Goal: Transaction & Acquisition: Book appointment/travel/reservation

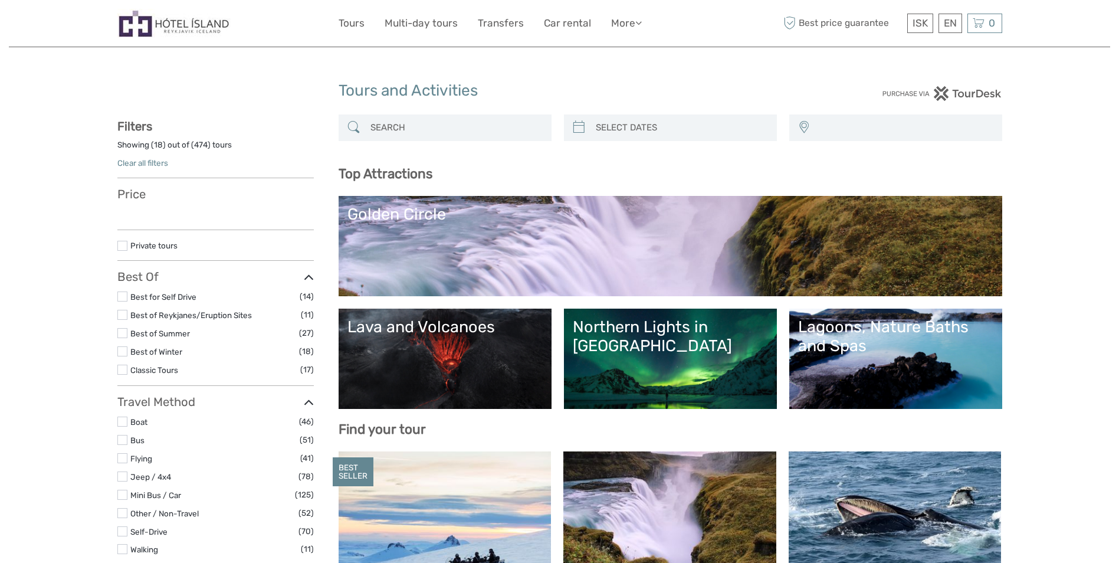
select select
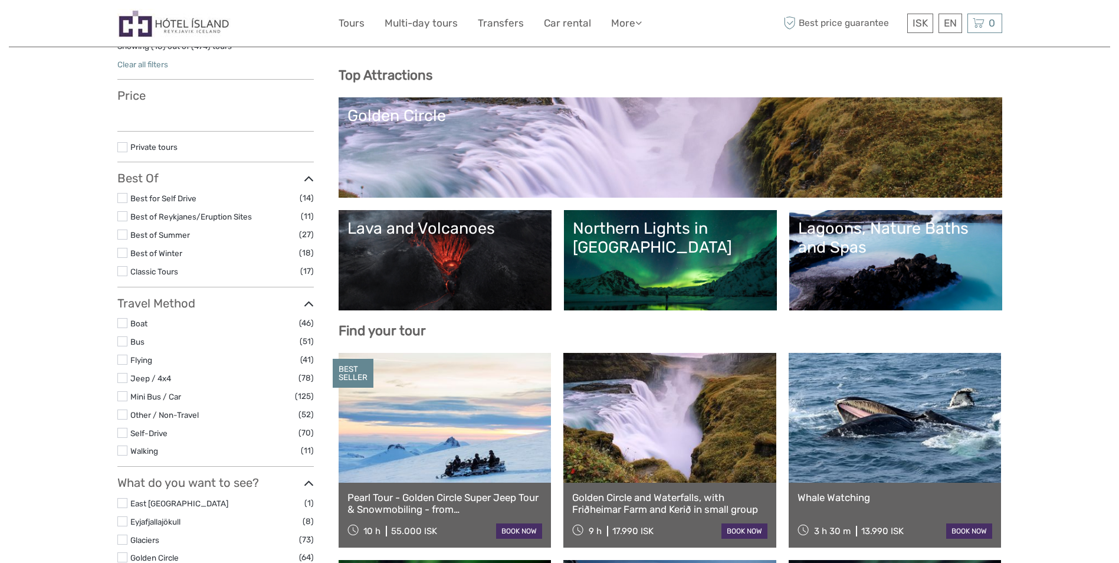
select select
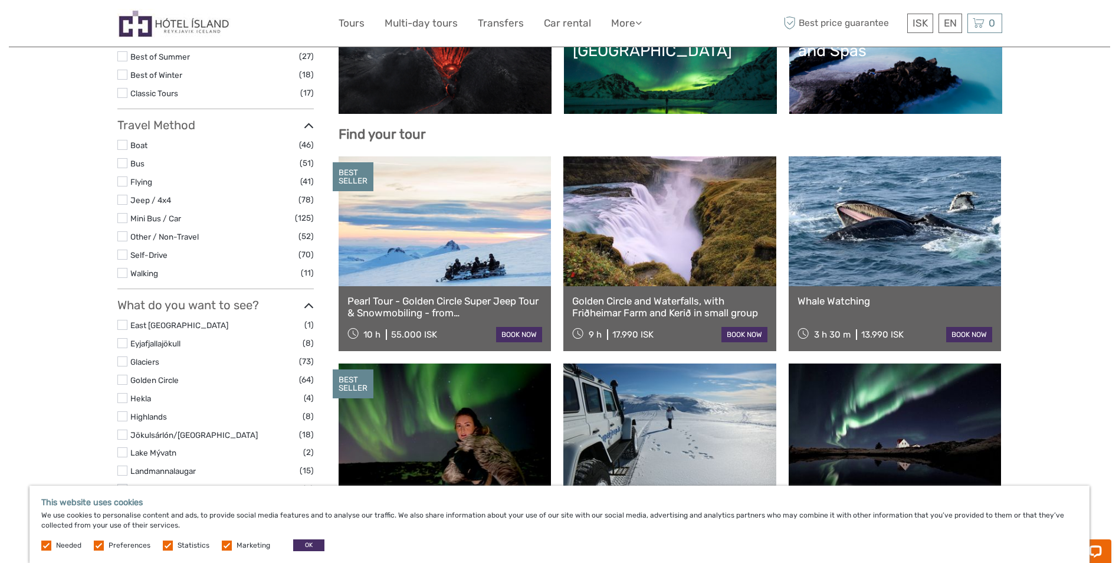
scroll to position [0, 0]
click at [444, 228] on link at bounding box center [444, 221] width 213 height 130
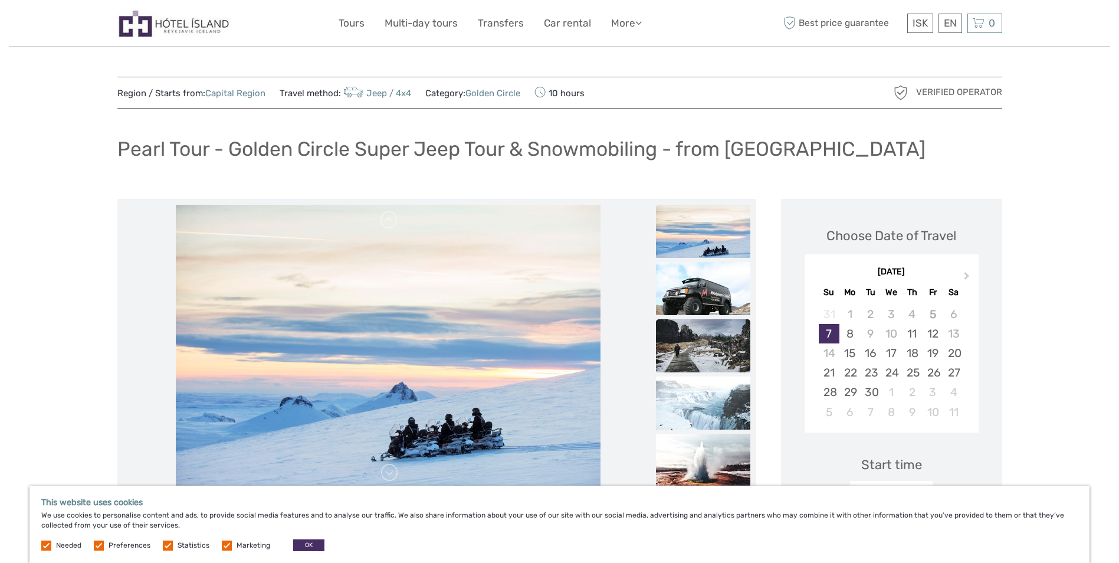
click at [706, 356] on img at bounding box center [703, 345] width 94 height 53
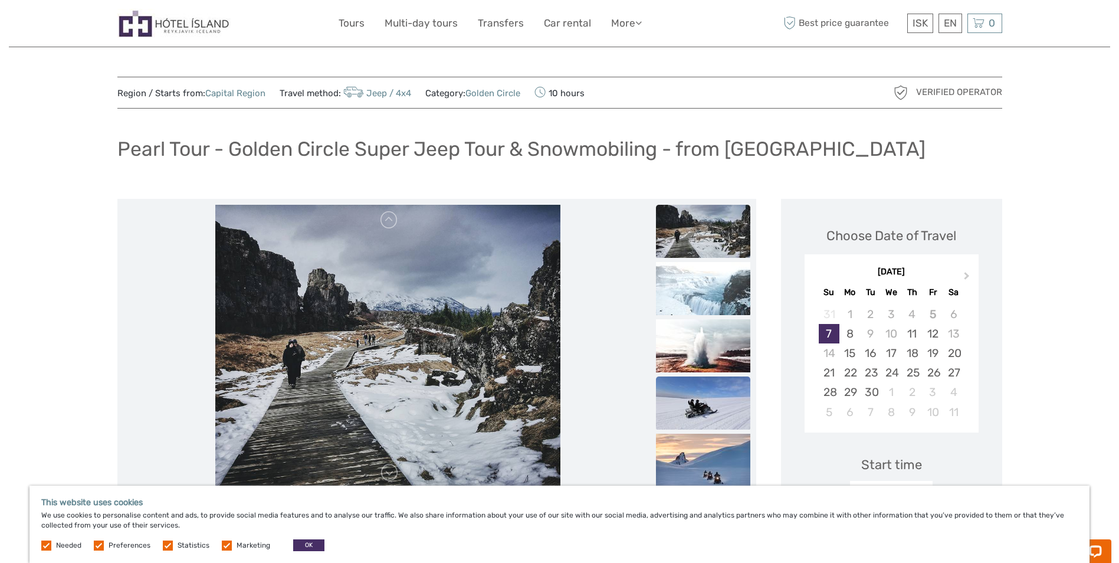
click at [691, 406] on img at bounding box center [703, 402] width 94 height 53
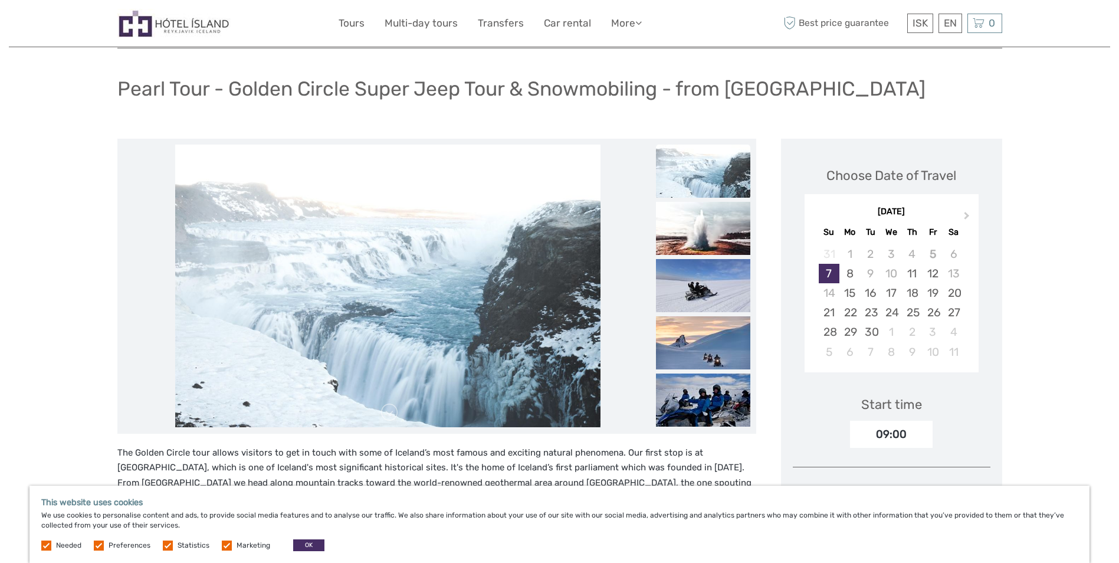
scroll to position [98, 0]
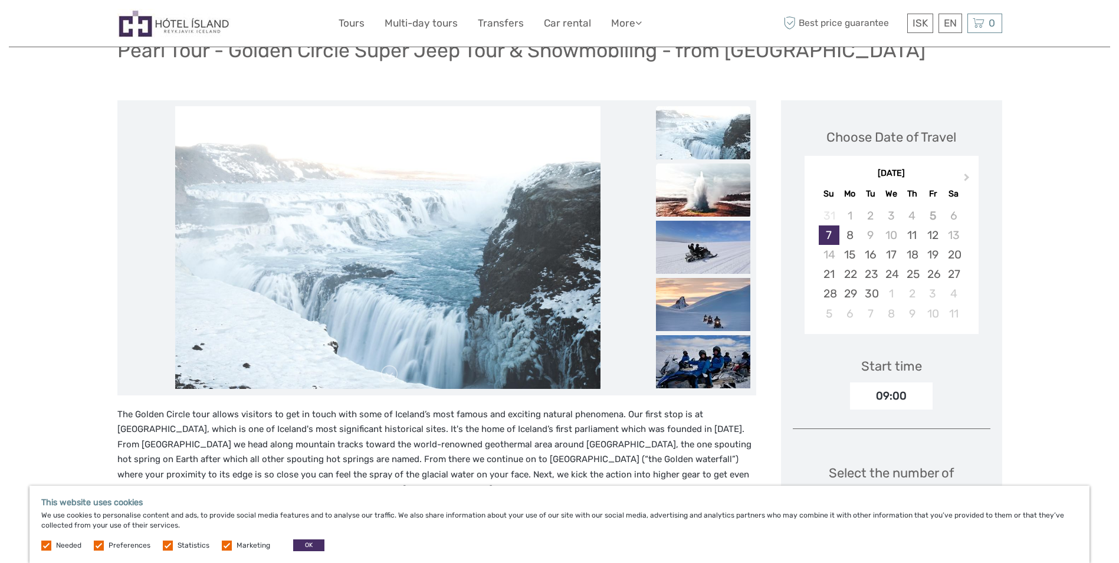
click at [701, 201] on img at bounding box center [703, 189] width 94 height 53
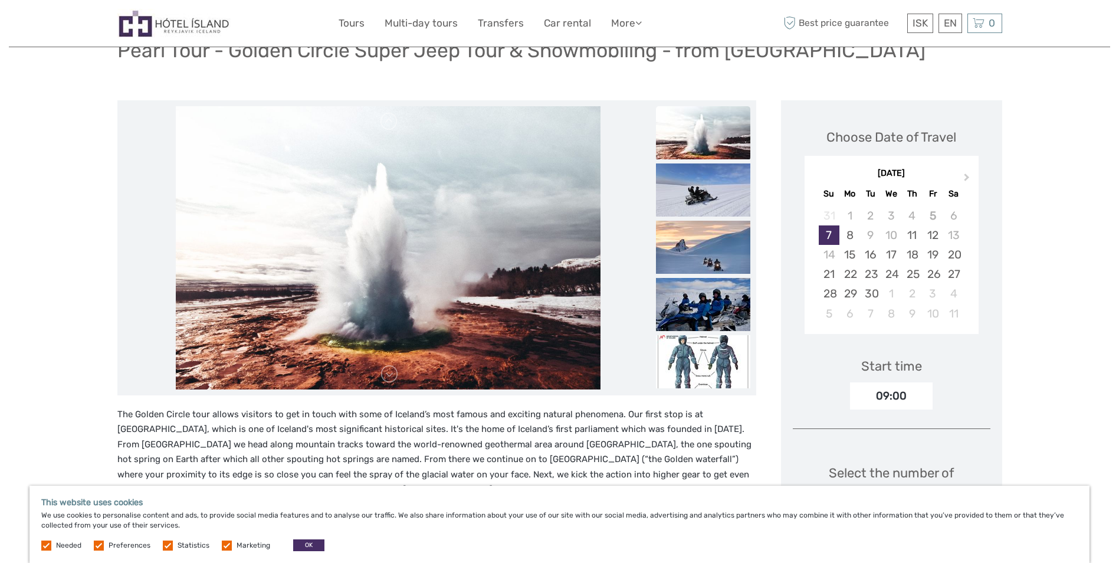
click at [701, 201] on img at bounding box center [703, 189] width 94 height 53
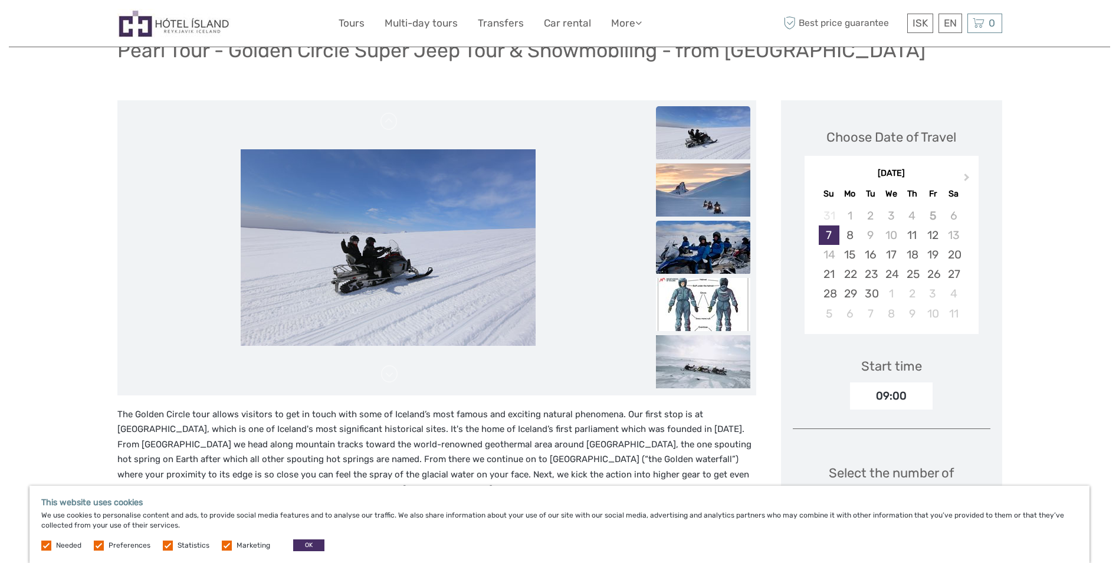
click at [701, 242] on img at bounding box center [703, 247] width 94 height 53
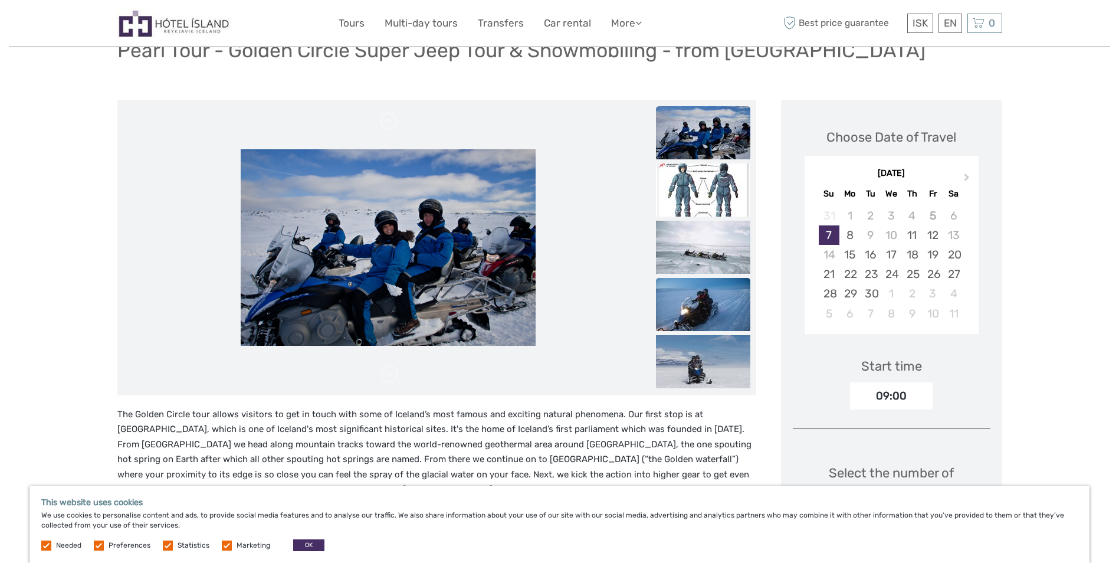
click at [706, 311] on img at bounding box center [703, 304] width 94 height 53
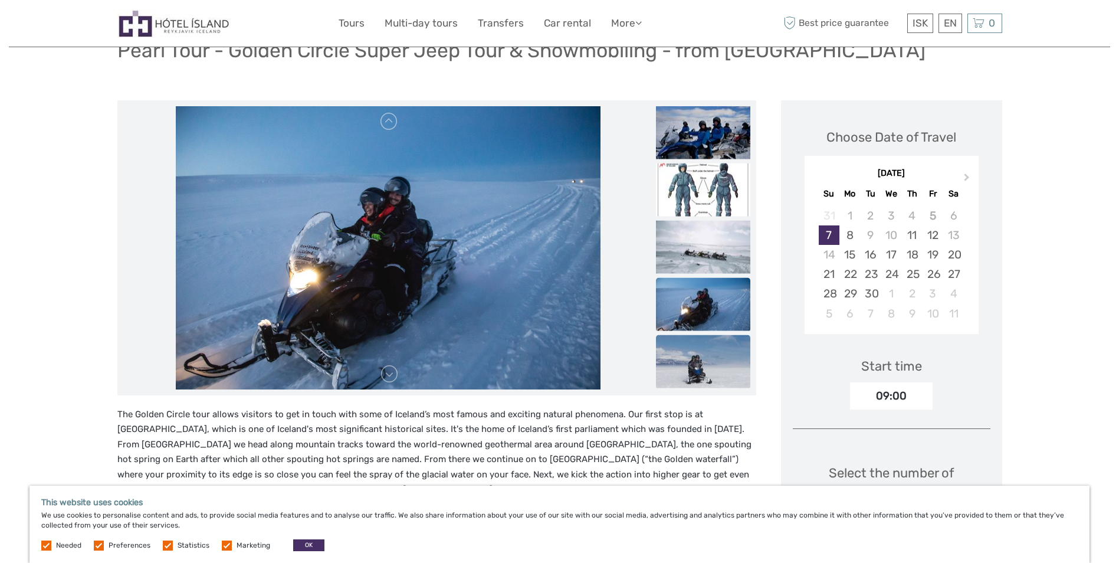
click at [701, 353] on img at bounding box center [703, 360] width 94 height 53
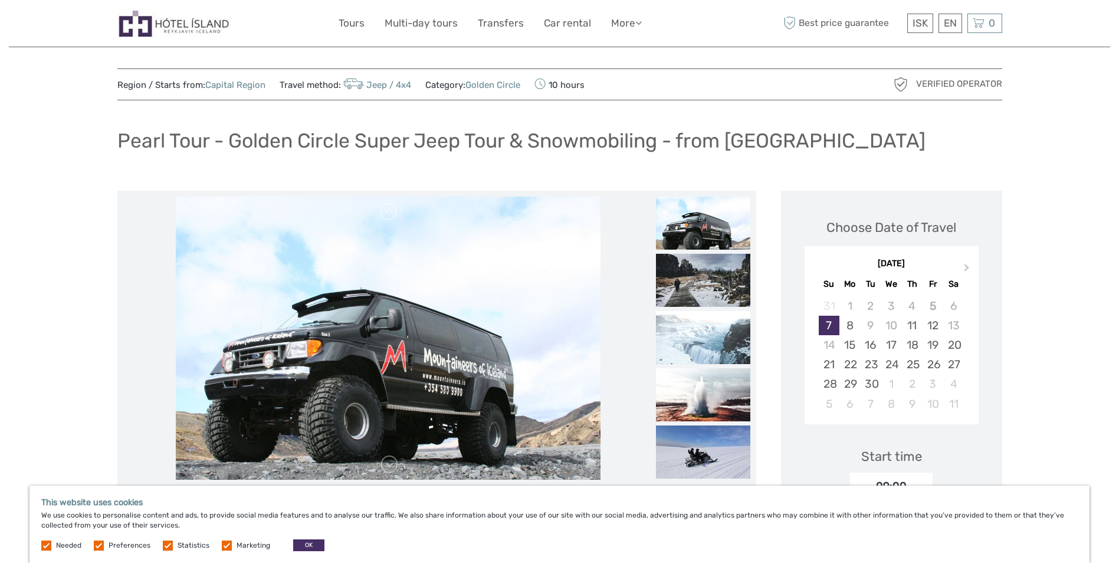
scroll to position [0, 0]
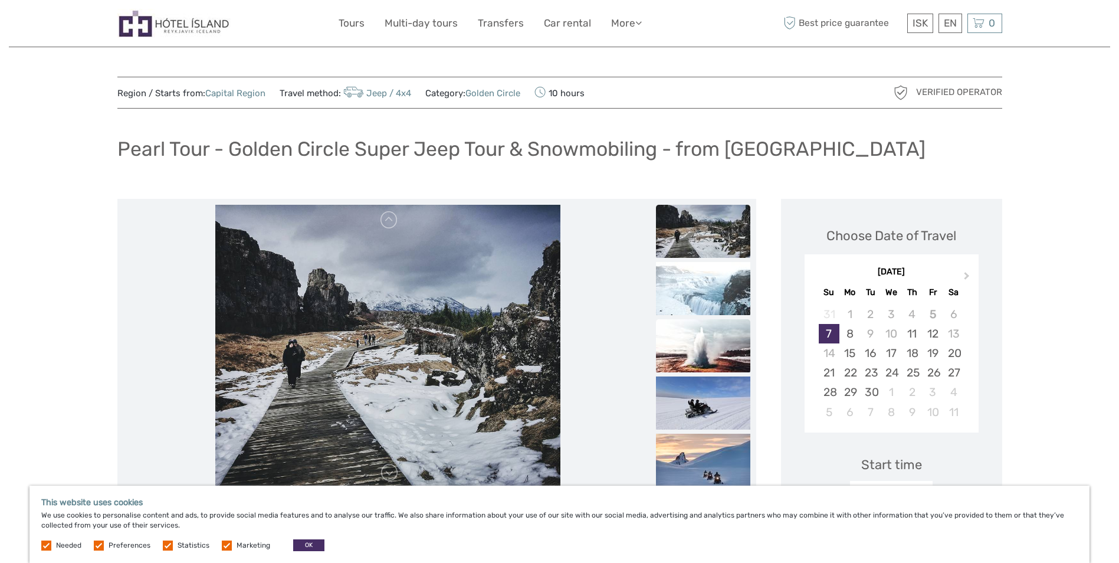
click at [695, 349] on img at bounding box center [703, 345] width 94 height 53
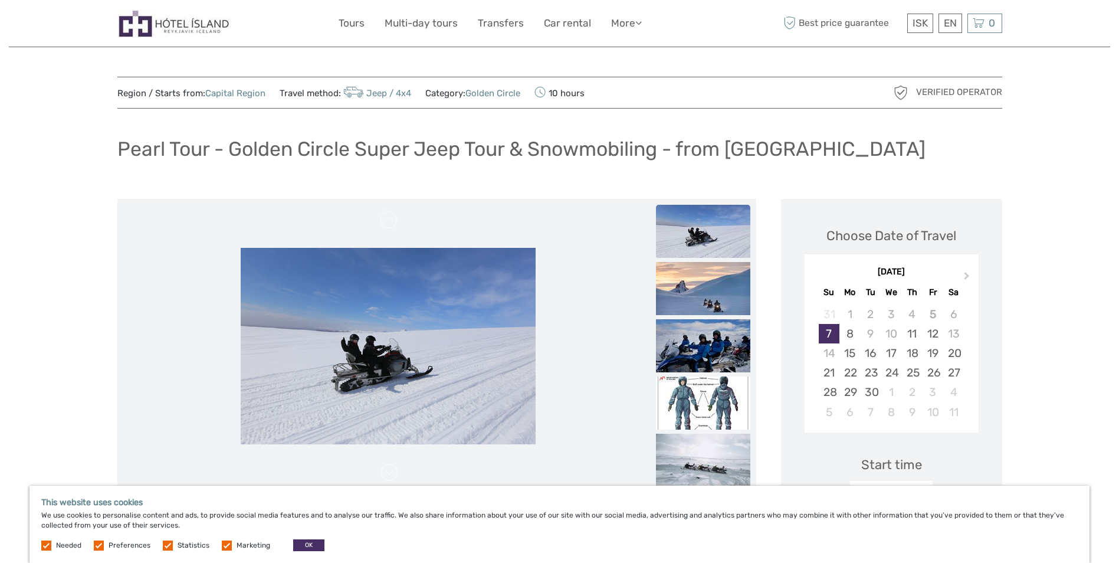
click at [663, 205] on img at bounding box center [703, 231] width 94 height 53
click at [699, 227] on img at bounding box center [703, 231] width 94 height 53
click at [706, 346] on img at bounding box center [703, 345] width 94 height 53
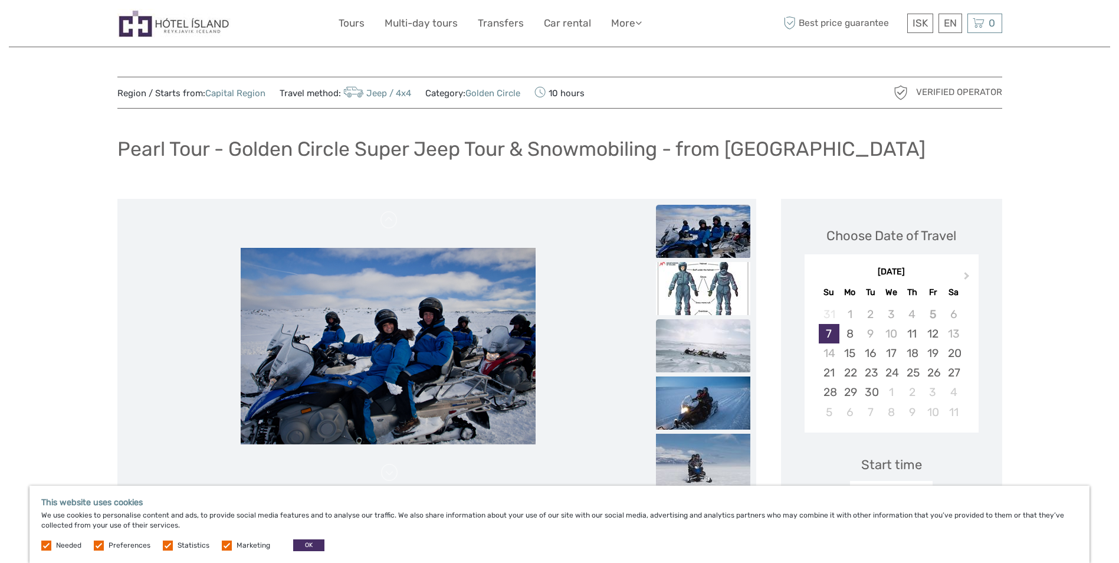
click at [701, 347] on img at bounding box center [703, 345] width 94 height 53
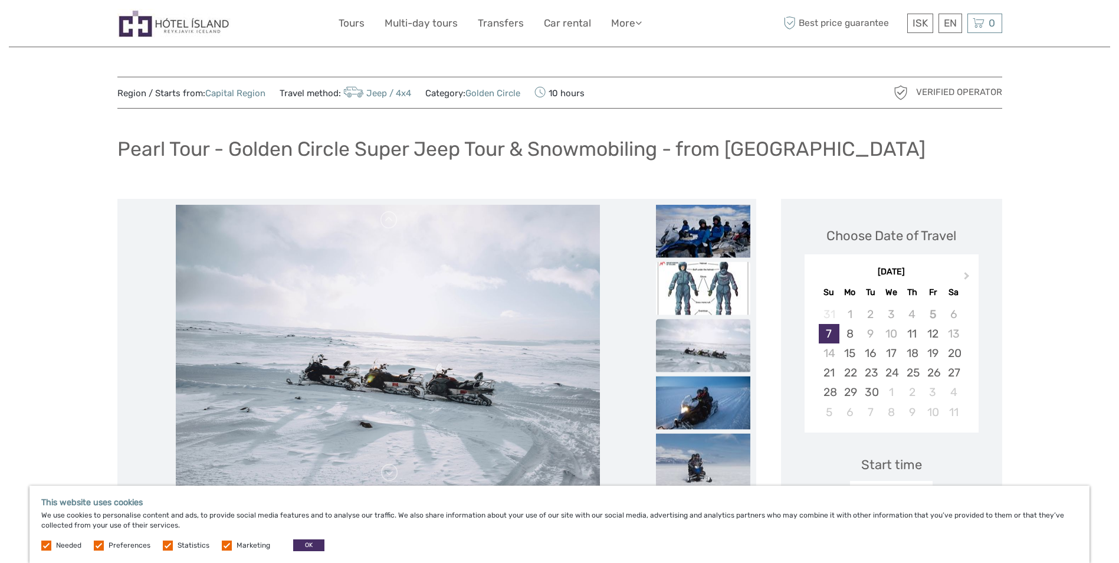
click at [703, 298] on img at bounding box center [703, 287] width 94 height 53
click at [707, 343] on img at bounding box center [703, 344] width 94 height 53
click at [689, 382] on img at bounding box center [703, 402] width 94 height 53
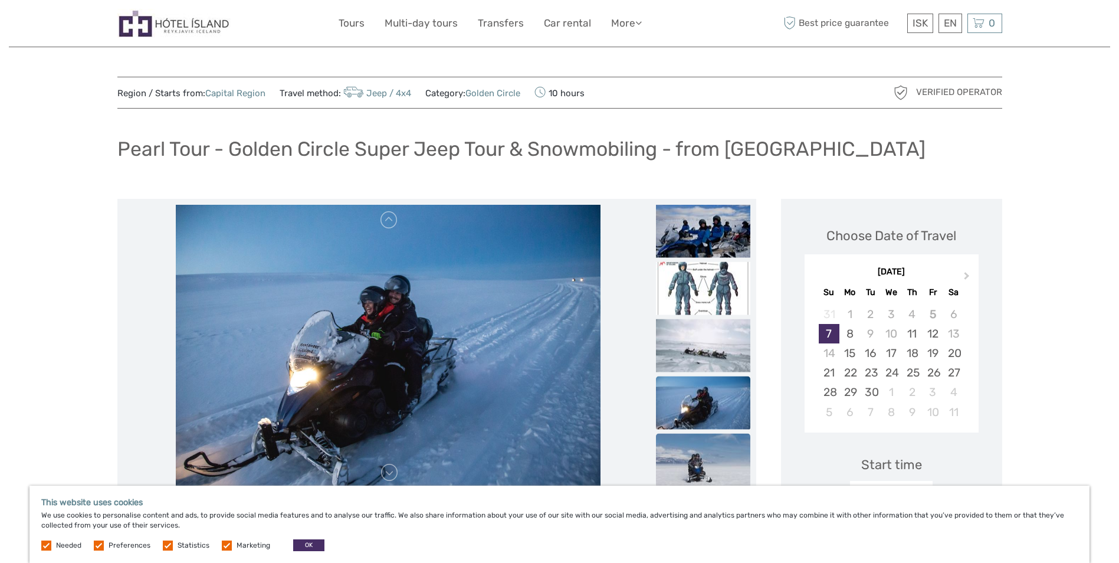
click at [727, 458] on img at bounding box center [703, 459] width 94 height 53
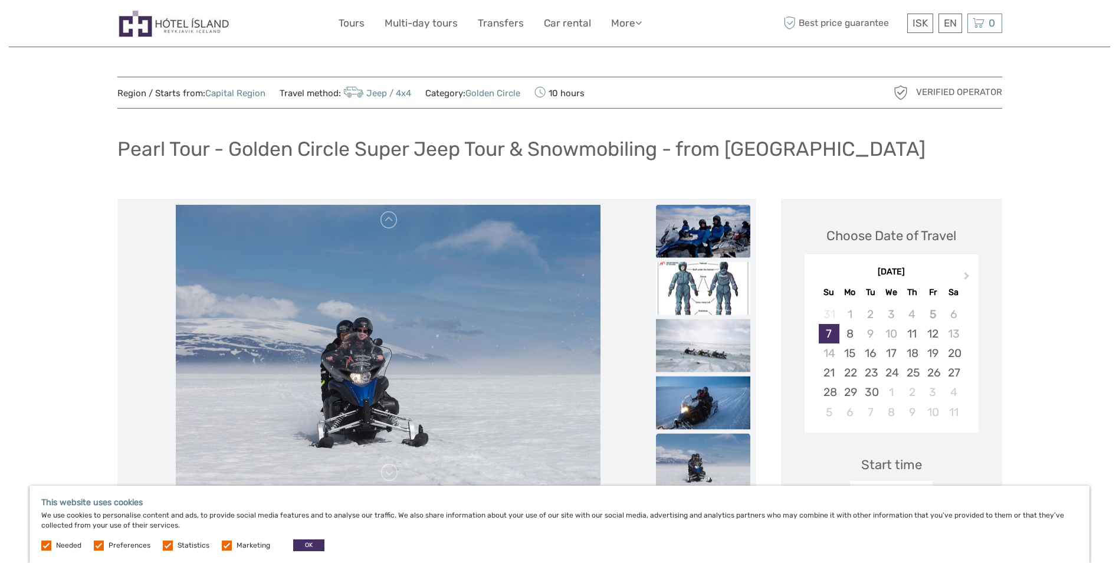
click at [721, 242] on img at bounding box center [703, 230] width 94 height 53
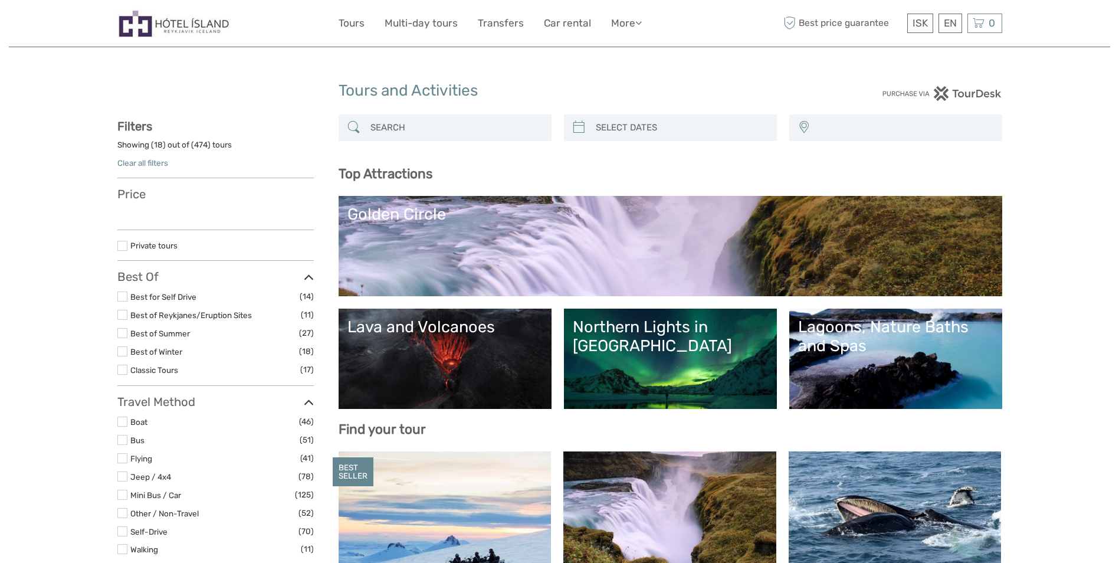
select select
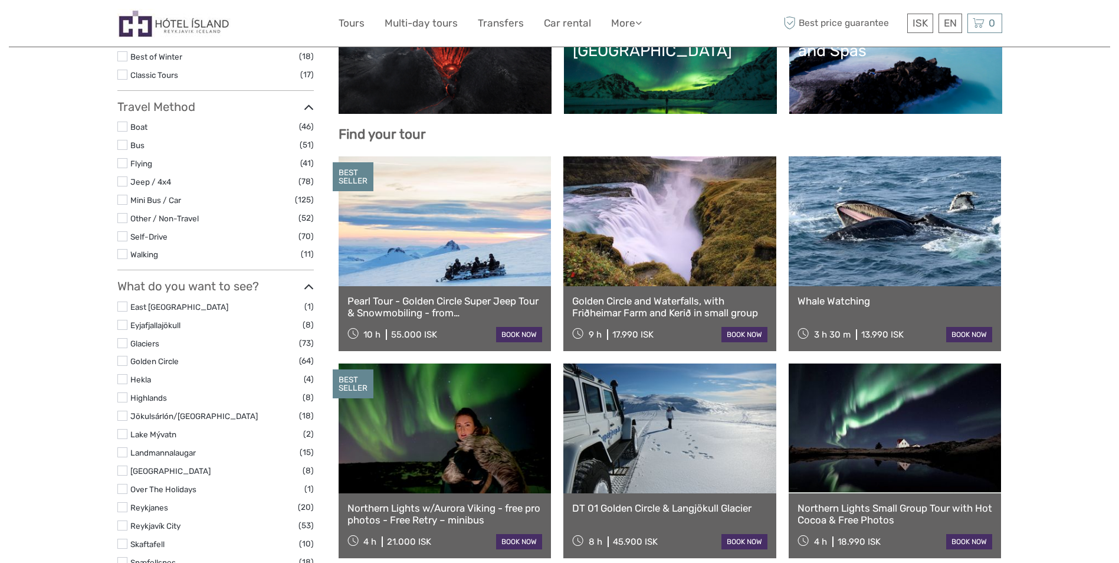
scroll to position [295, 0]
select select
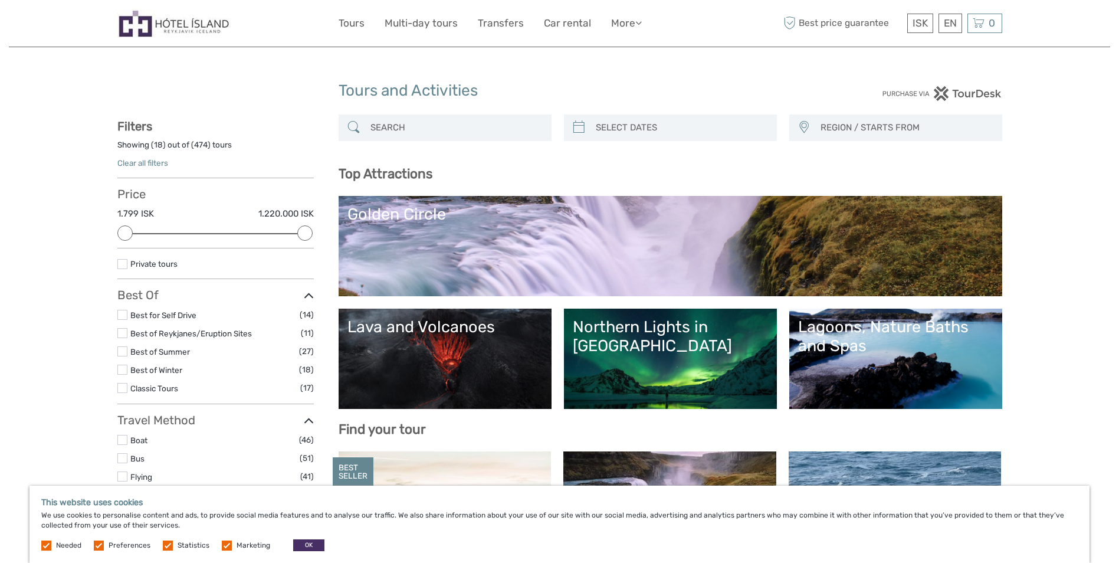
scroll to position [107, 0]
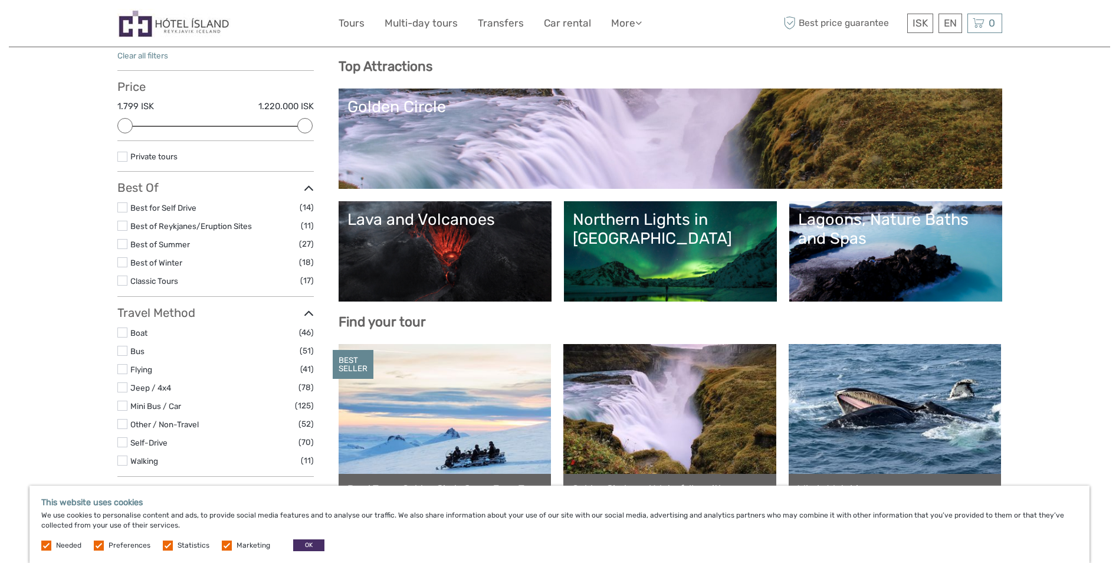
click at [638, 206] on div "Northern Lights in Iceland" at bounding box center [670, 251] width 213 height 100
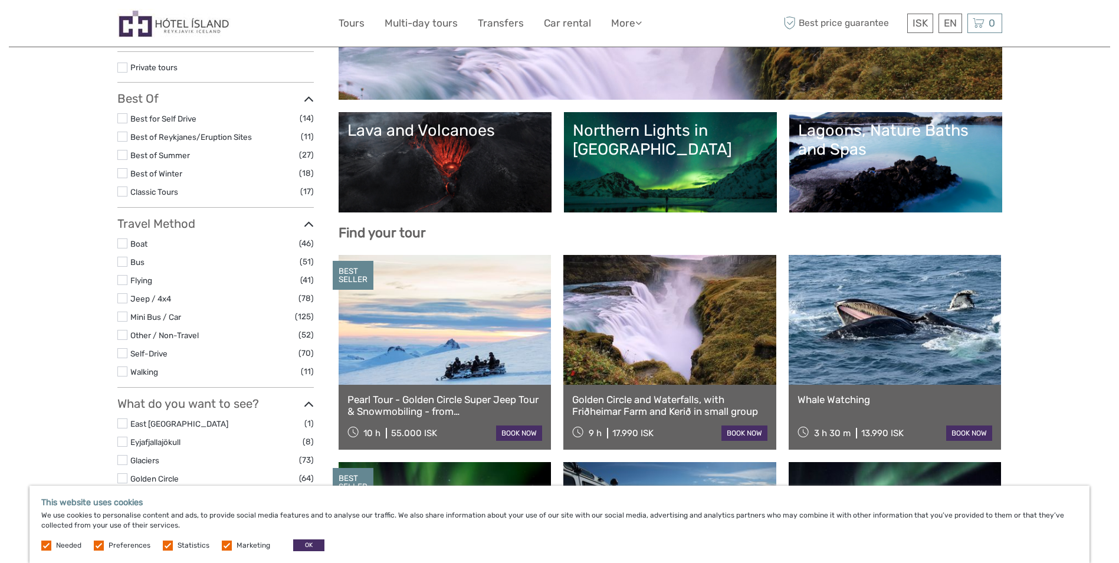
scroll to position [0, 0]
